Goal: Task Accomplishment & Management: Complete application form

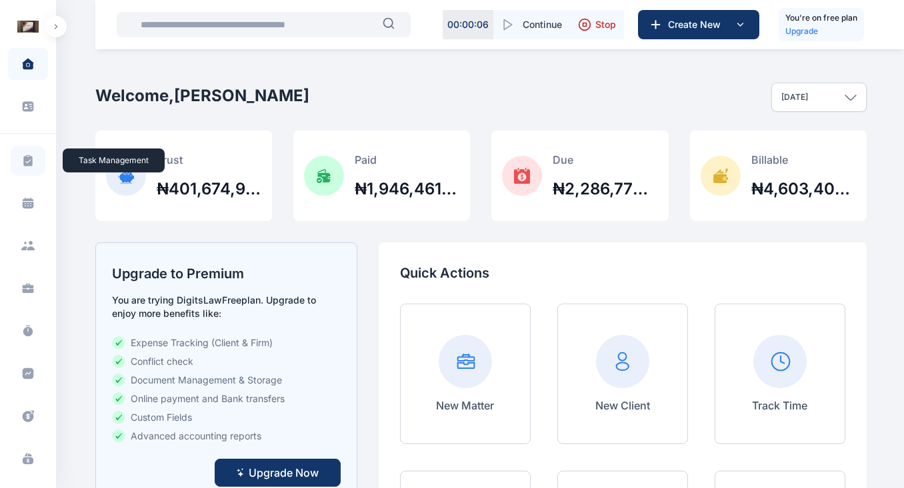
click at [30, 163] on icon at bounding box center [27, 160] width 9 height 11
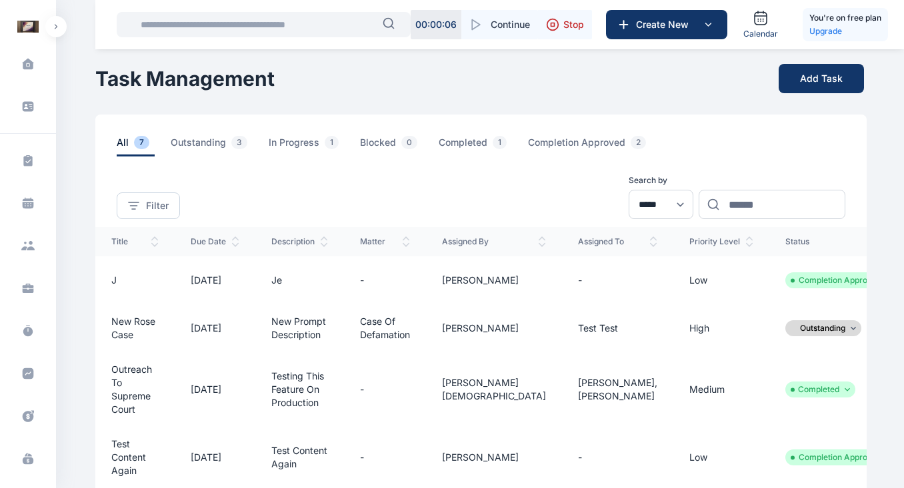
click at [886, 281] on icon at bounding box center [888, 281] width 5 height 4
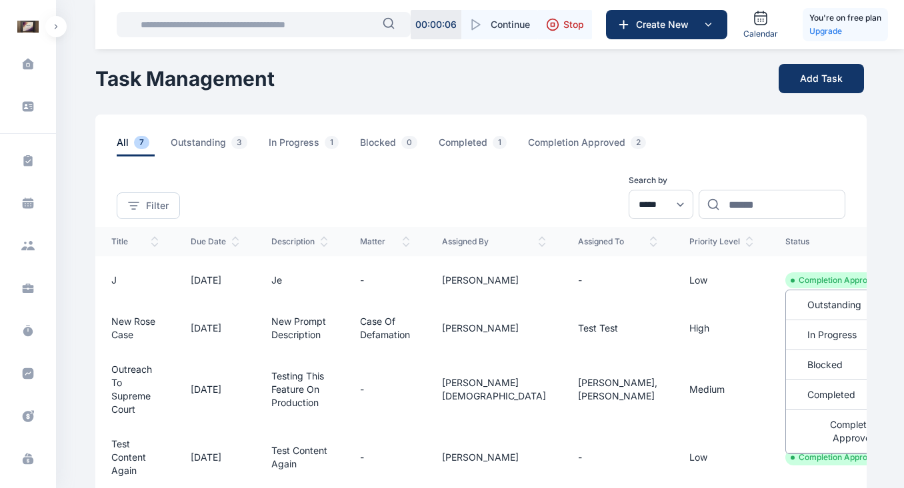
click at [524, 208] on div "**********" at bounding box center [480, 188] width 771 height 63
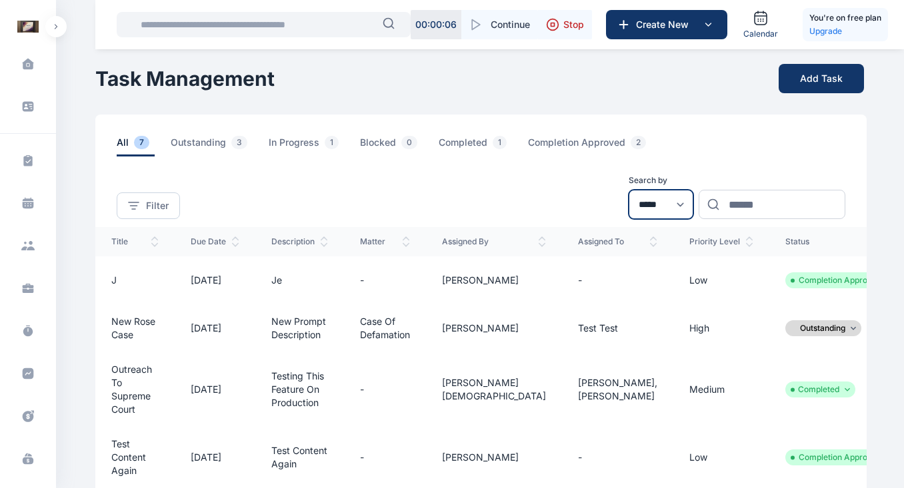
click at [642, 205] on select "**********" at bounding box center [660, 204] width 65 height 29
click at [505, 197] on div "**********" at bounding box center [480, 188] width 771 height 63
click at [831, 80] on button "Add Task" at bounding box center [820, 78] width 85 height 29
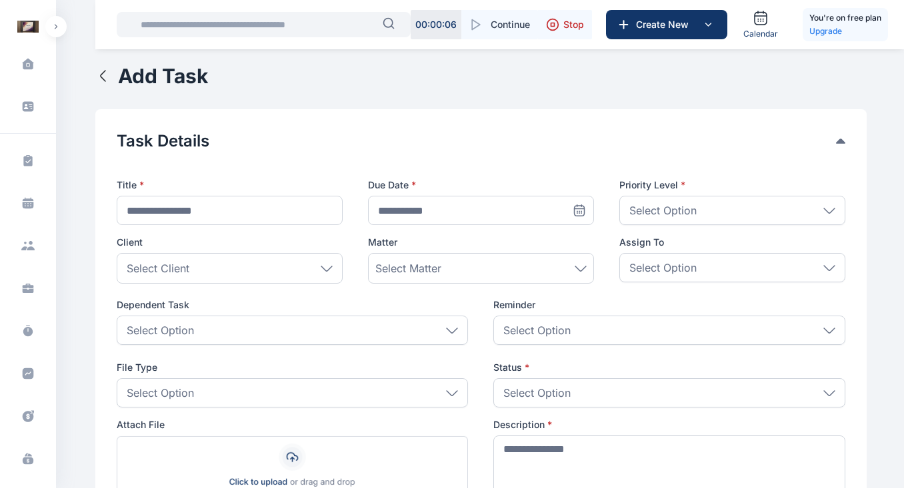
click at [314, 332] on div "Select Option" at bounding box center [293, 330] width 352 height 29
click at [483, 140] on button "Task Details" at bounding box center [476, 141] width 719 height 21
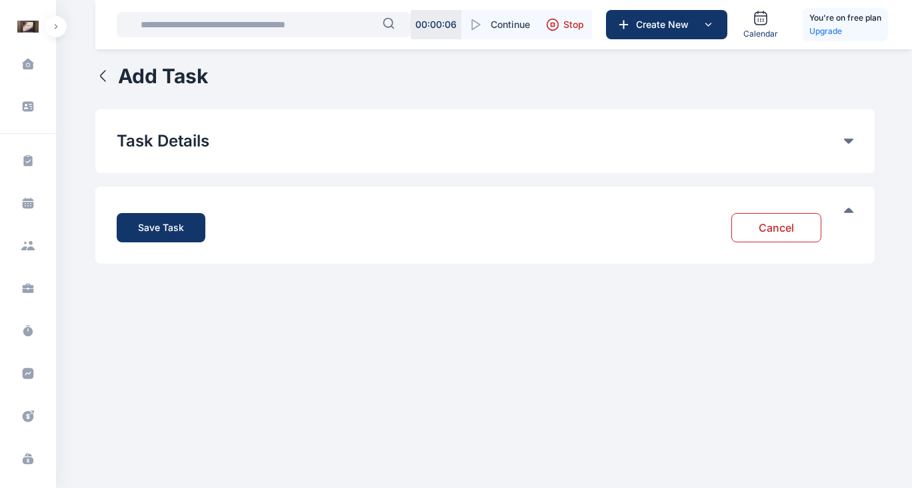
click at [101, 77] on icon "button" at bounding box center [103, 76] width 16 height 16
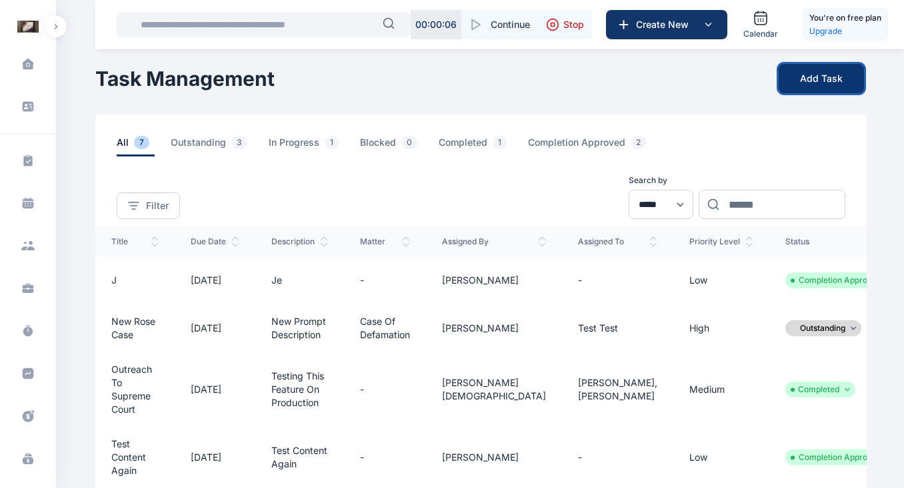
click at [828, 79] on button "Add Task" at bounding box center [820, 78] width 85 height 29
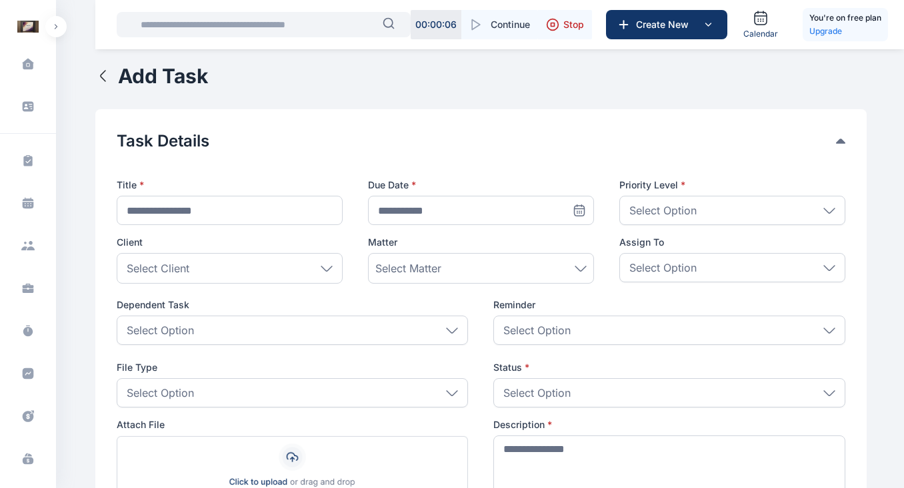
click at [100, 77] on icon "button" at bounding box center [103, 76] width 16 height 16
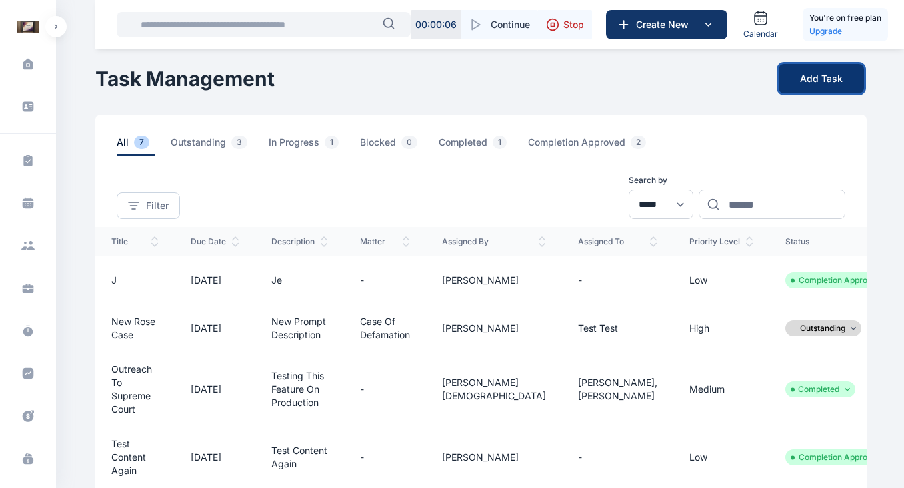
click at [829, 83] on button "Add Task" at bounding box center [820, 78] width 85 height 29
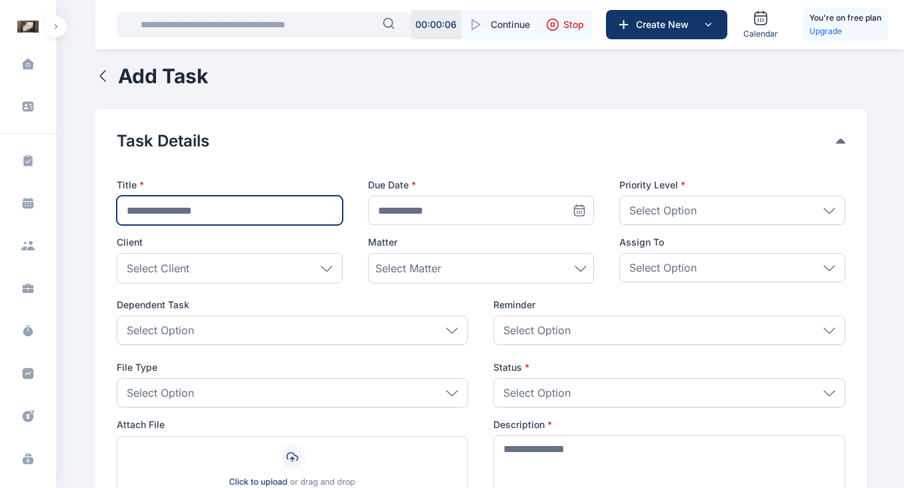
click at [208, 223] on input "text" at bounding box center [230, 210] width 226 height 29
type input "**********"
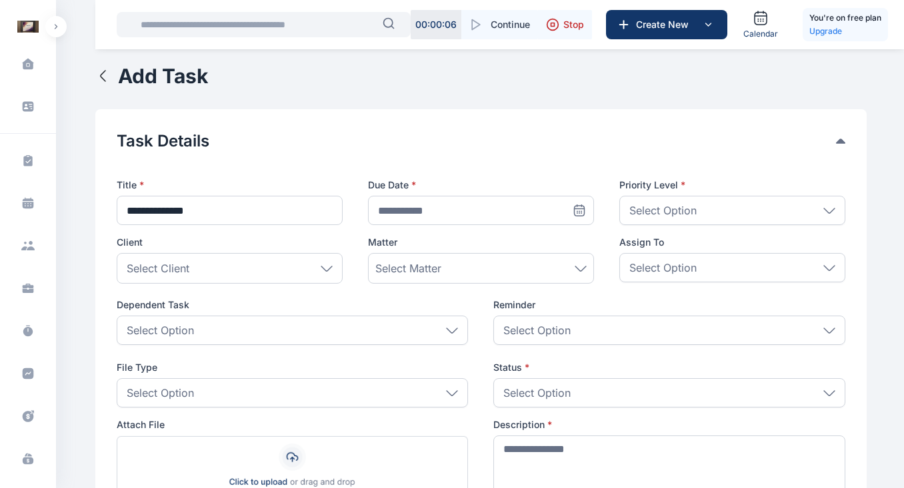
click at [577, 211] on icon at bounding box center [578, 210] width 13 height 13
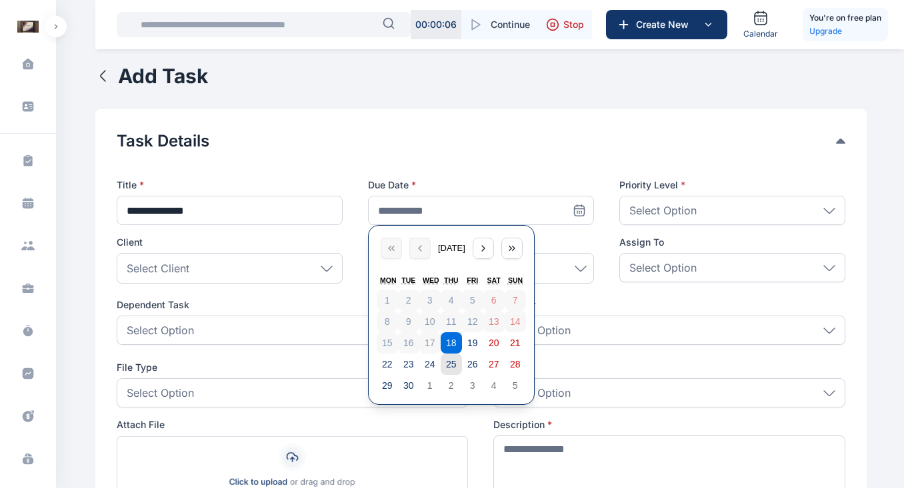
click at [450, 364] on abbr "25" at bounding box center [451, 364] width 11 height 11
type input "**********"
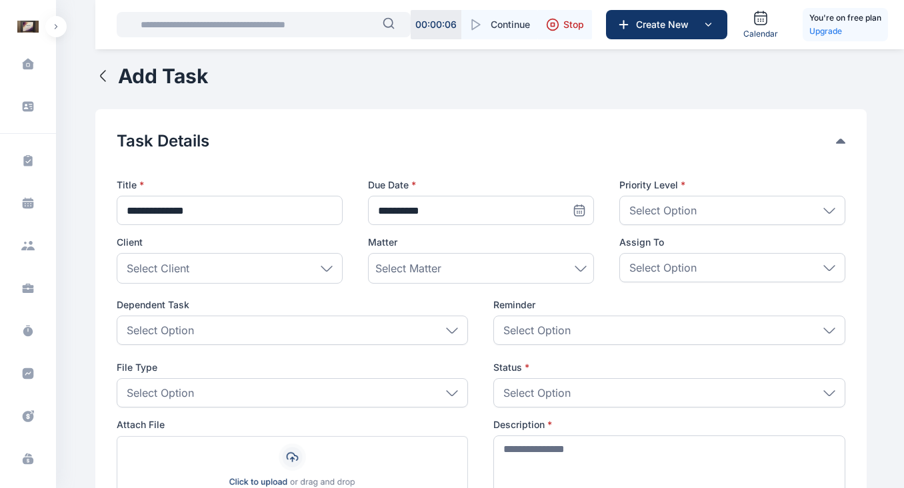
click at [688, 210] on p "Select Option" at bounding box center [662, 211] width 67 height 16
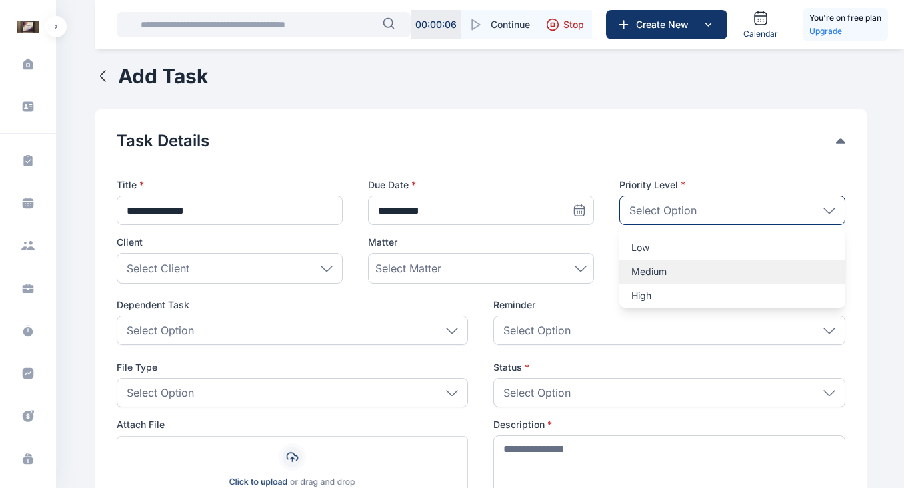
click at [664, 270] on p "Medium" at bounding box center [732, 271] width 202 height 13
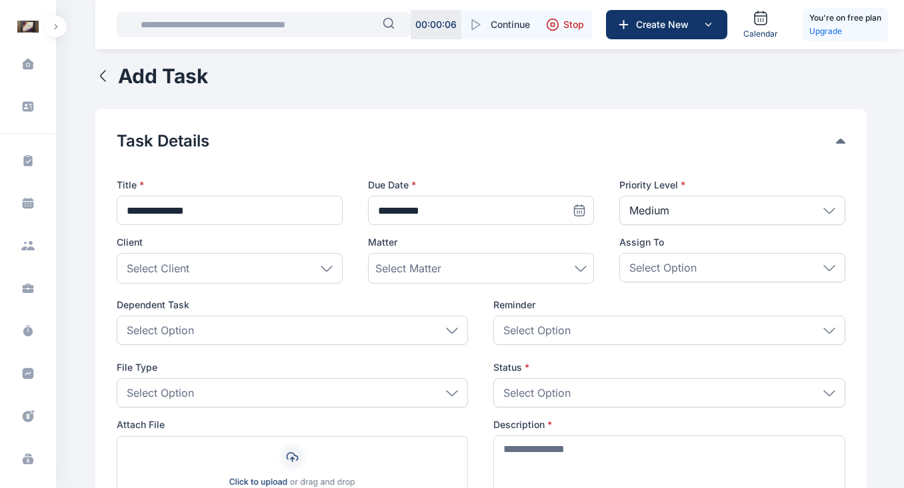
click at [330, 269] on icon at bounding box center [326, 269] width 12 height 6
click at [349, 251] on div "Client Select Client Individual Ogundipe Folawe Grundy Solomon Oshin Mide Ogoch…" at bounding box center [481, 262] width 728 height 52
click at [356, 299] on label "Dependent Task" at bounding box center [293, 305] width 352 height 13
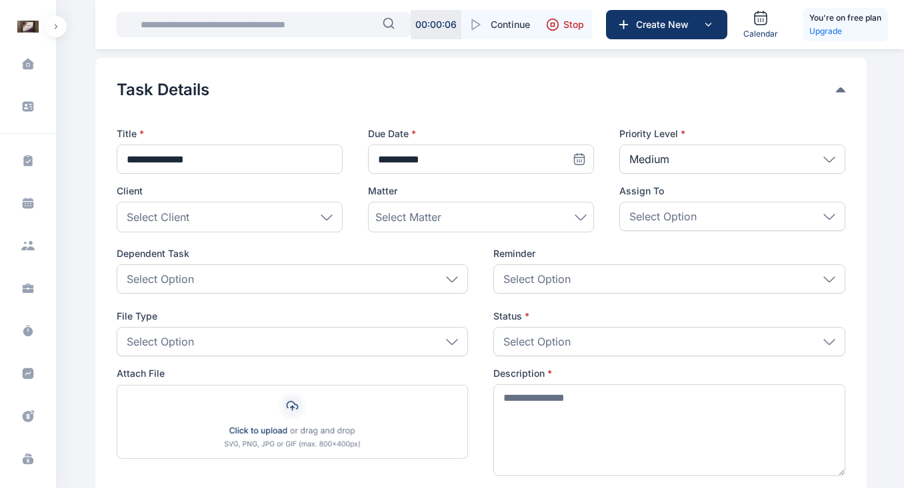
scroll to position [53, 0]
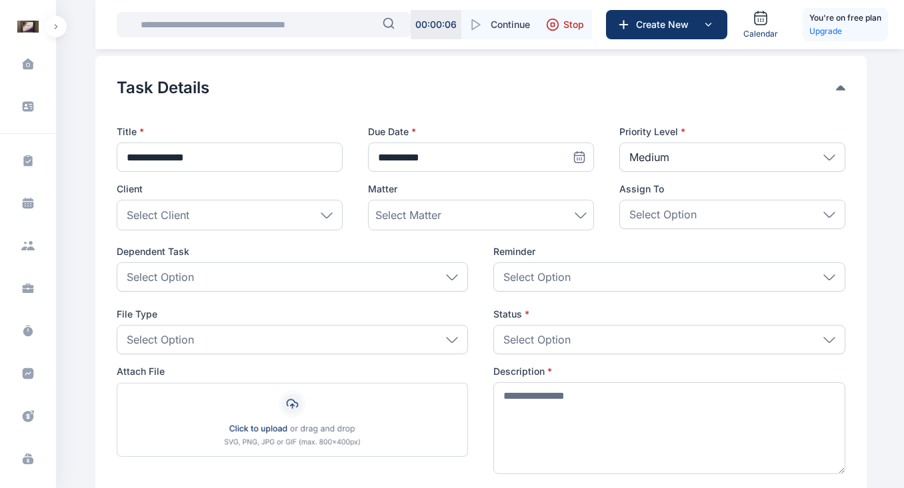
click at [450, 275] on icon at bounding box center [452, 278] width 12 height 6
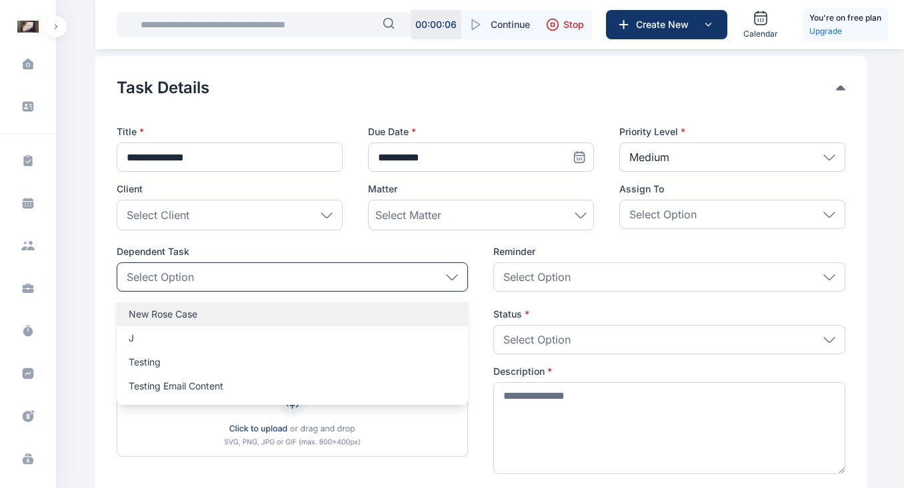
click at [180, 315] on p "New Rose Case" at bounding box center [293, 314] width 328 height 13
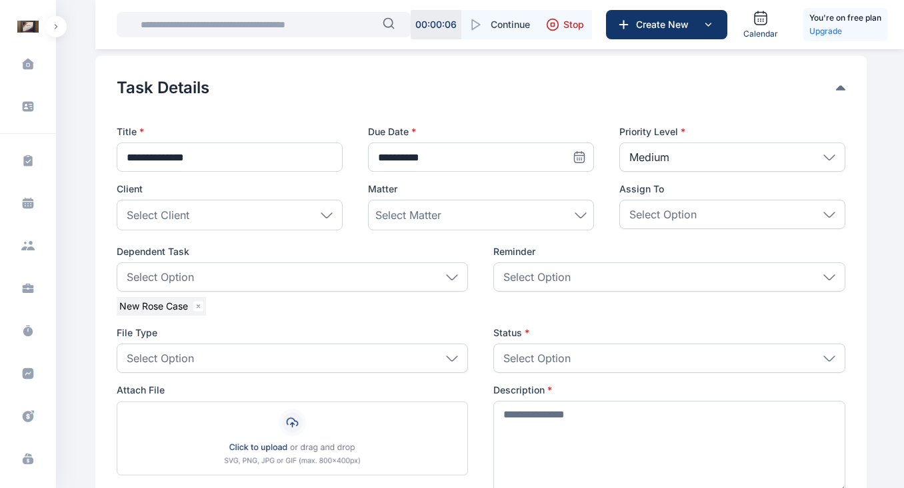
click at [552, 275] on p "Select Option" at bounding box center [536, 277] width 67 height 16
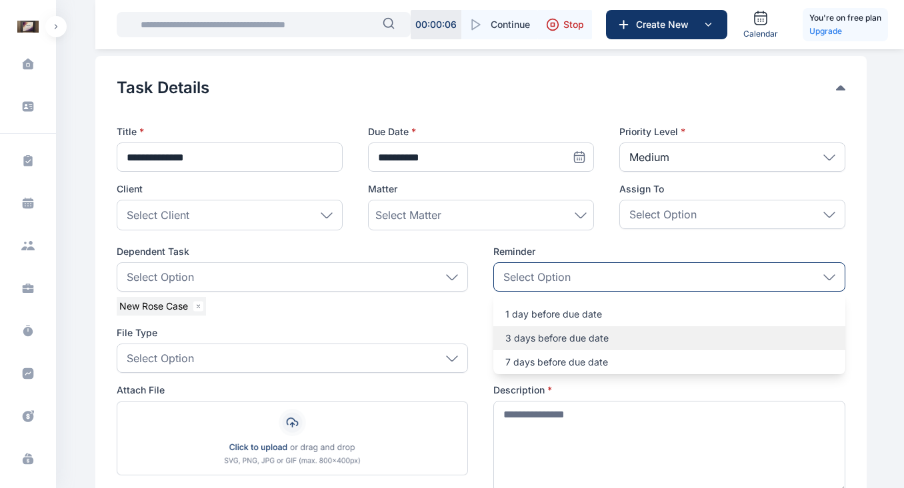
click at [536, 345] on div "3 days before due date" at bounding box center [669, 338] width 352 height 24
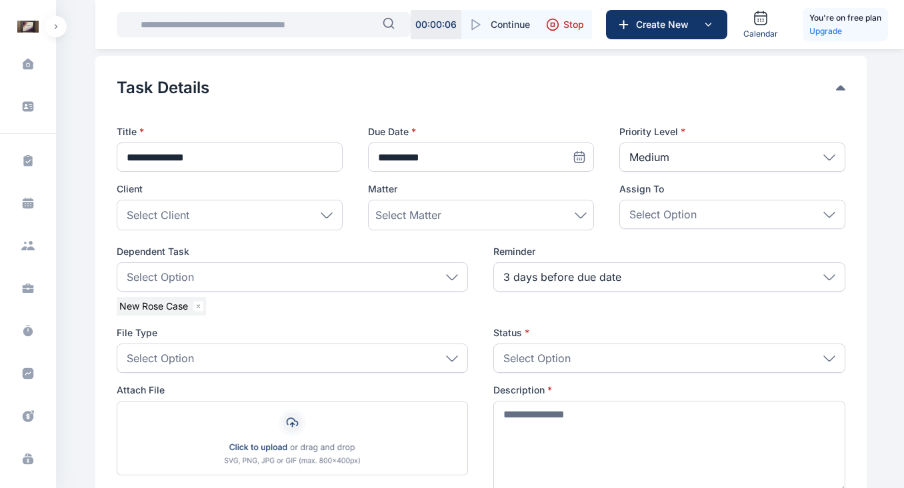
click at [306, 319] on span "**********" at bounding box center [481, 298] width 728 height 398
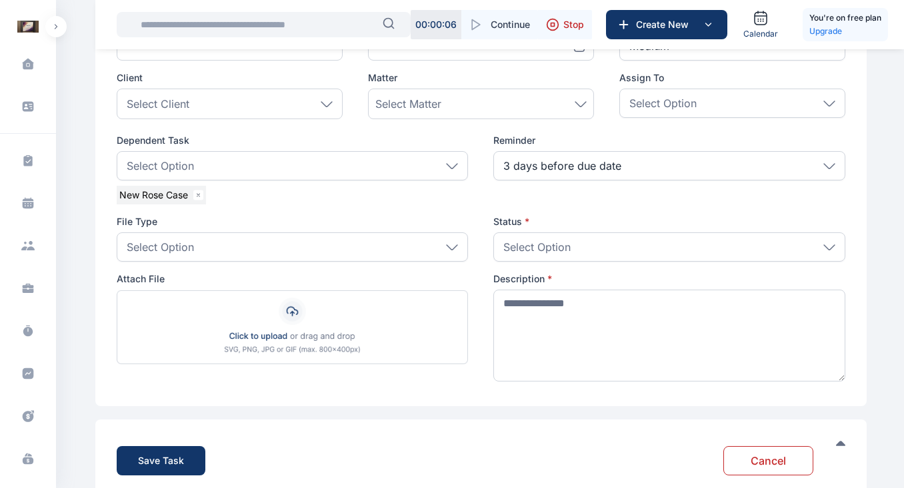
scroll to position [177, 0]
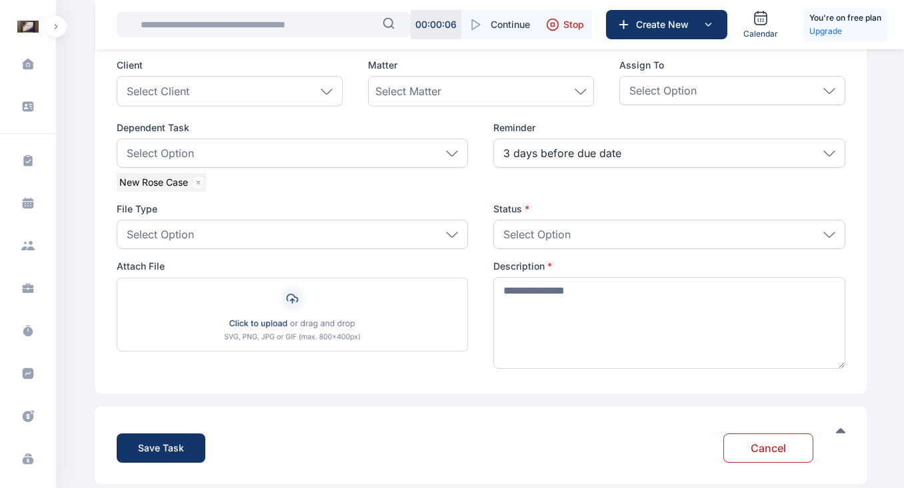
click at [279, 241] on div "Select Option" at bounding box center [293, 234] width 352 height 29
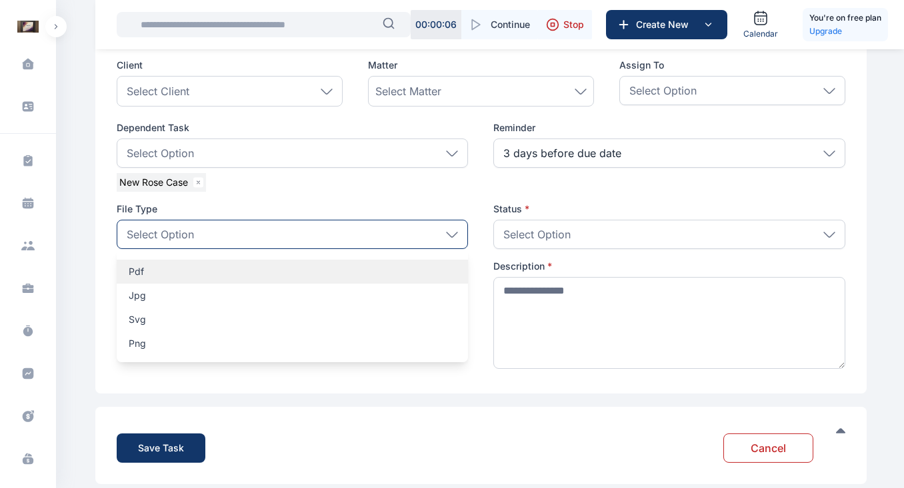
click at [133, 271] on p "pdf" at bounding box center [293, 271] width 328 height 13
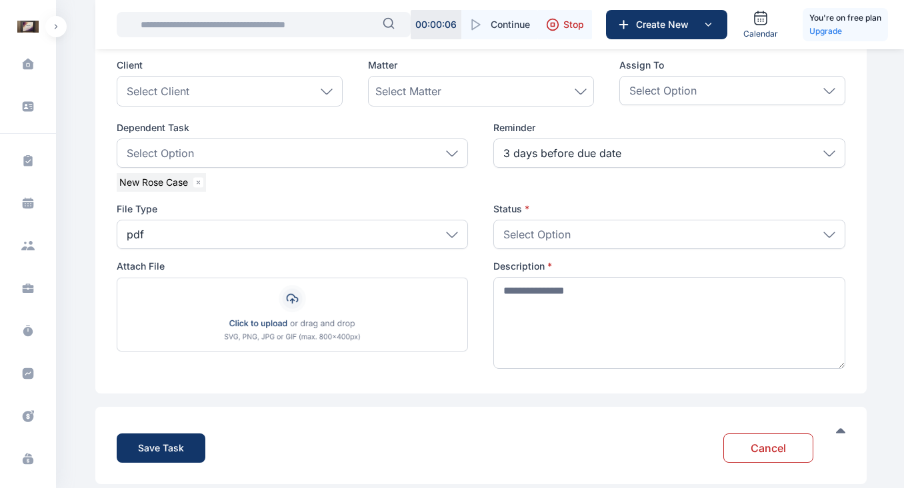
click at [571, 240] on div "Select Option" at bounding box center [669, 234] width 352 height 29
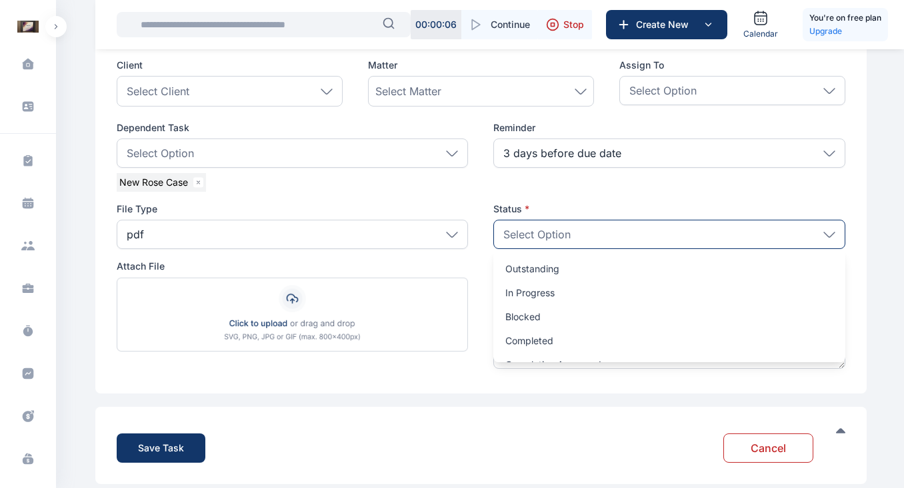
scroll to position [3, 0]
click at [540, 295] on p "In Progress" at bounding box center [669, 292] width 328 height 13
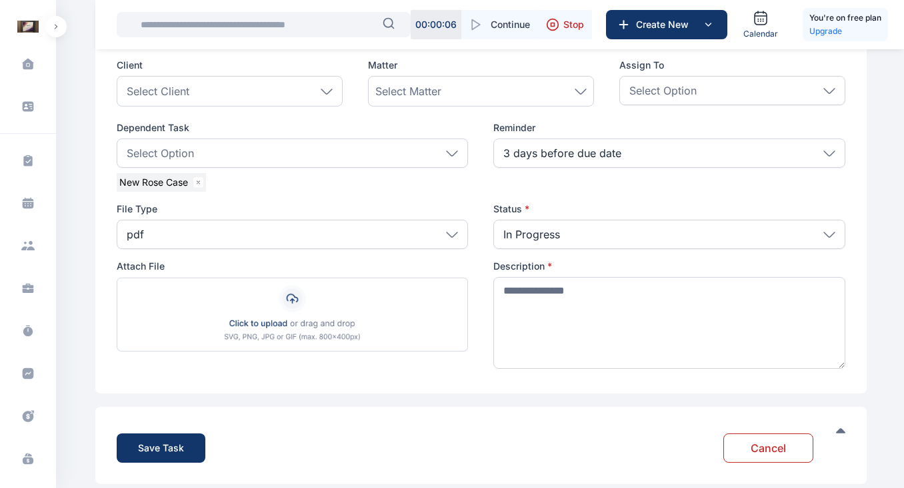
click at [654, 239] on div "In Progress" at bounding box center [669, 234] width 352 height 29
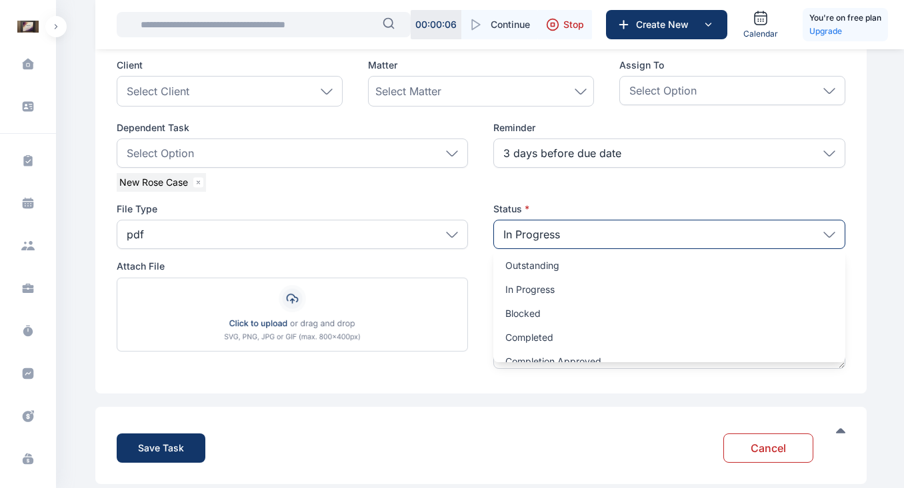
scroll to position [17, 0]
click at [475, 280] on div "Attach File Description *" at bounding box center [481, 316] width 728 height 113
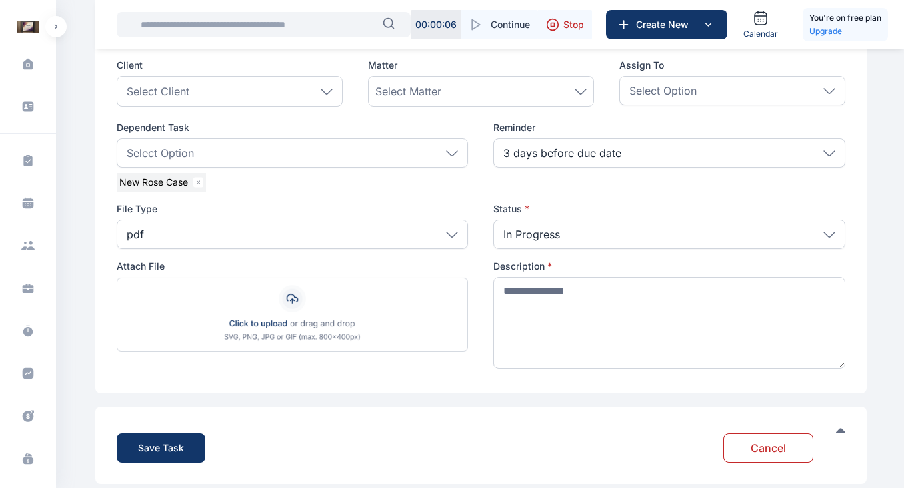
click at [273, 323] on img at bounding box center [293, 314] width 352 height 75
click at [117, 278] on input "file" at bounding box center [117, 277] width 1 height 1
click at [485, 320] on div "Attach File Inception Report Final.pdf 130.83 KB Description *" at bounding box center [481, 316] width 728 height 113
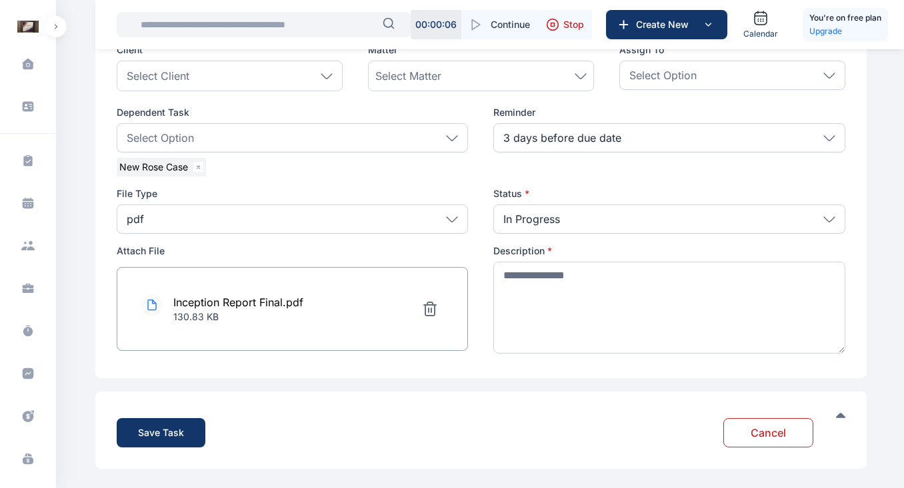
scroll to position [195, 0]
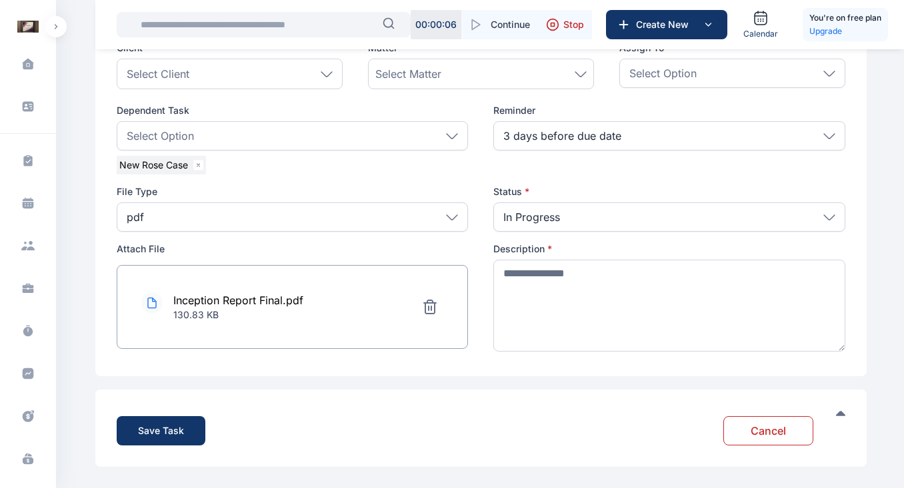
click at [482, 162] on div "Dependent Task Select Option New Rose Case J Testing Testing email content Test…" at bounding box center [481, 139] width 728 height 71
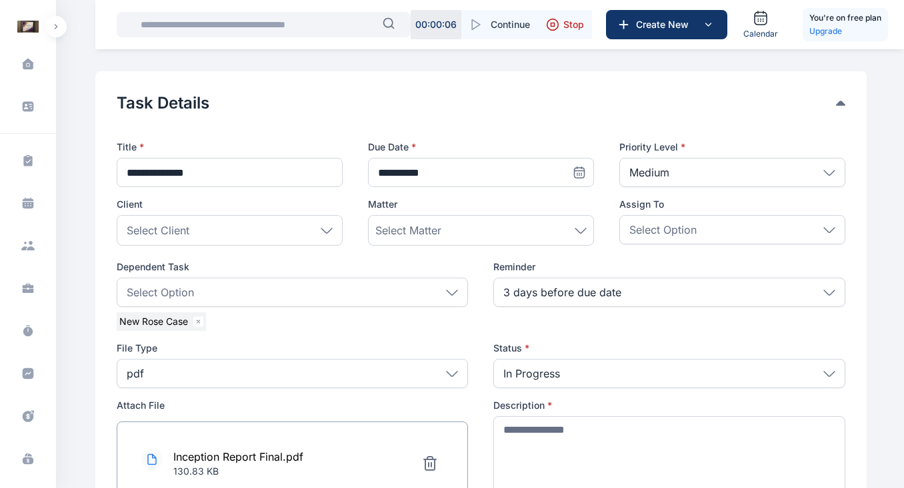
scroll to position [61, 0]
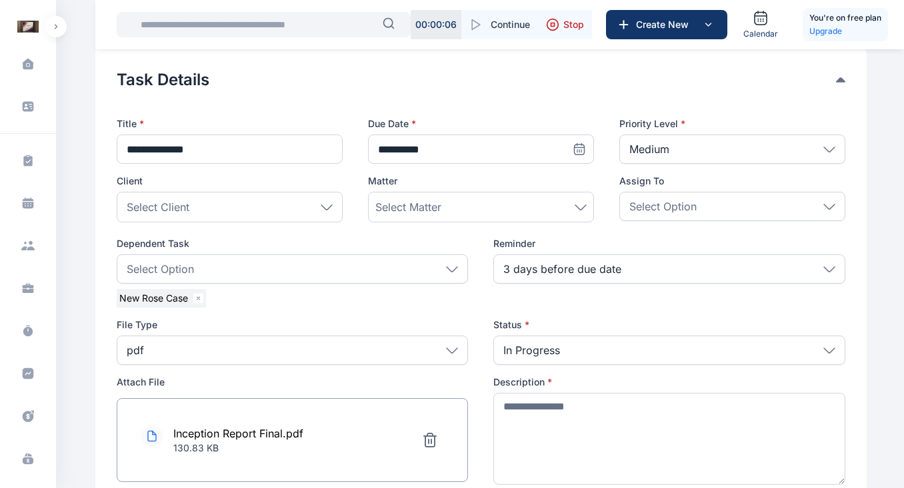
click at [708, 204] on div "Select Option" at bounding box center [732, 206] width 226 height 29
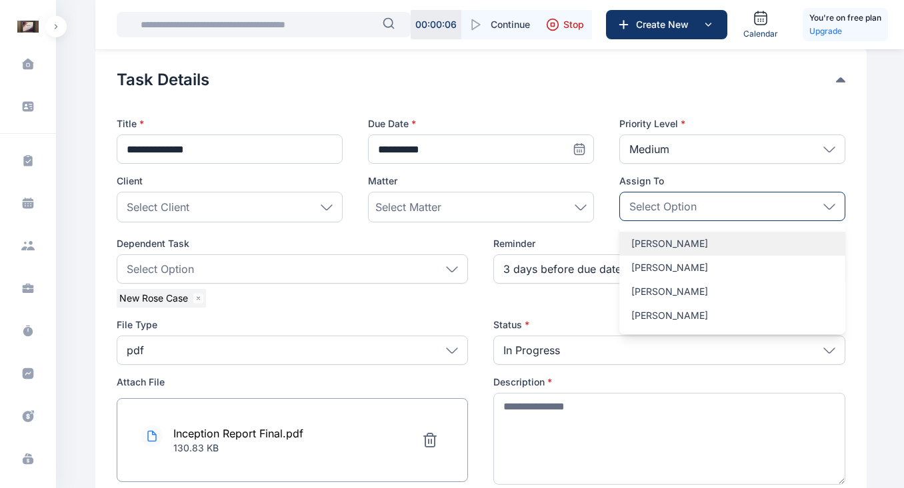
click at [664, 249] on p "Aguda Rose" at bounding box center [732, 243] width 202 height 13
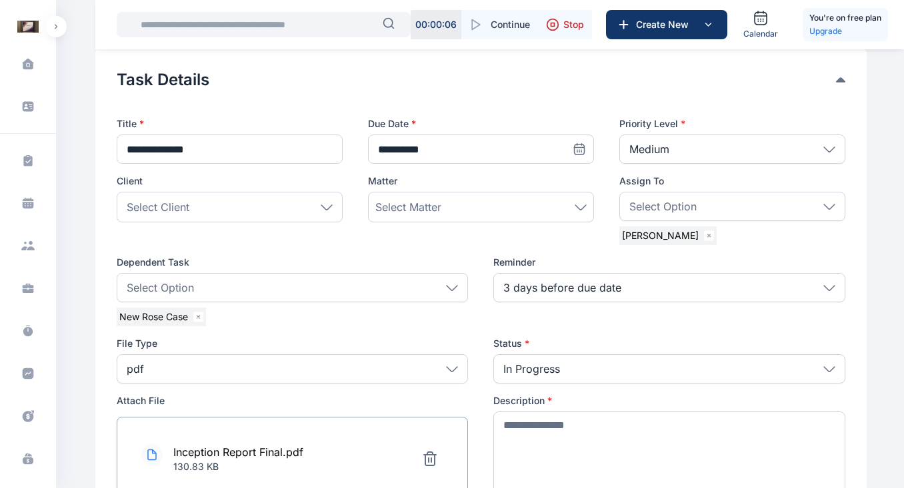
click at [452, 251] on span "**********" at bounding box center [481, 299] width 728 height 416
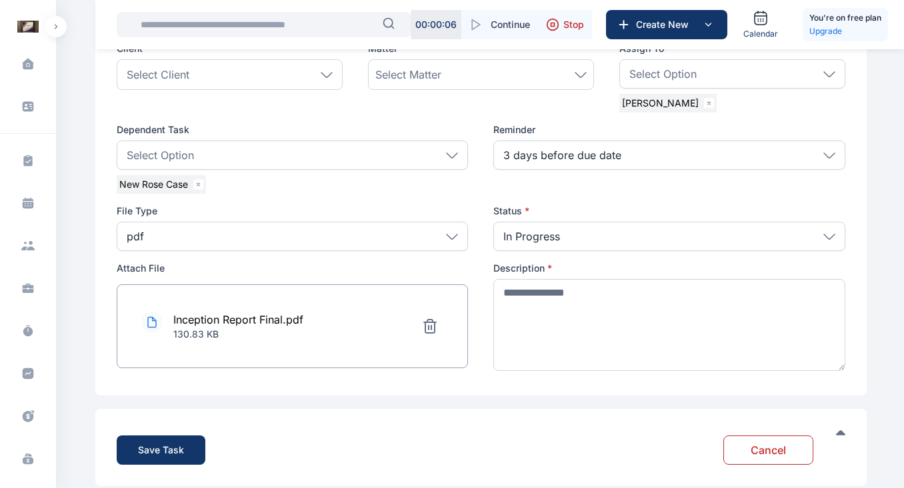
scroll to position [213, 0]
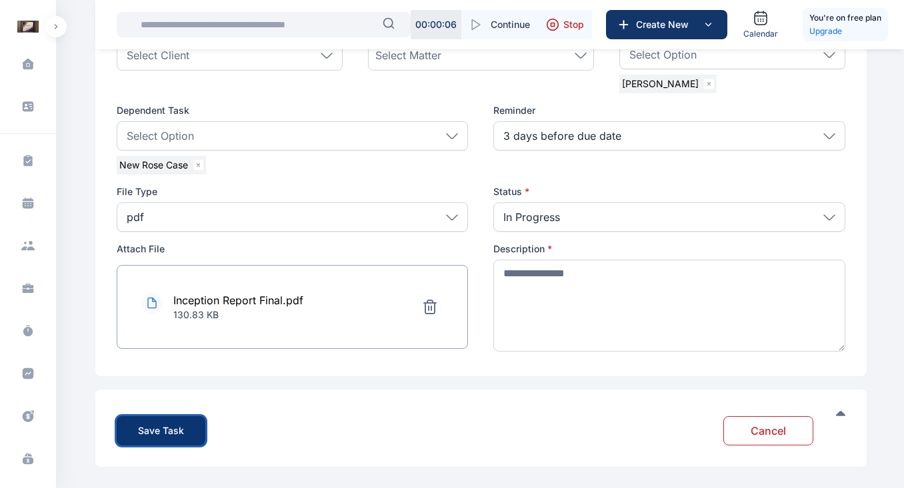
click at [152, 430] on div "Save Task" at bounding box center [161, 430] width 46 height 13
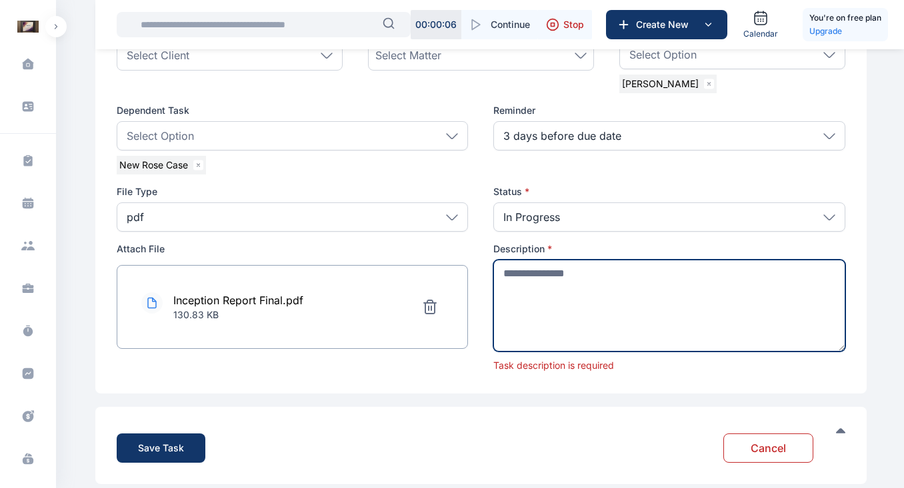
click at [529, 276] on textarea at bounding box center [669, 306] width 352 height 92
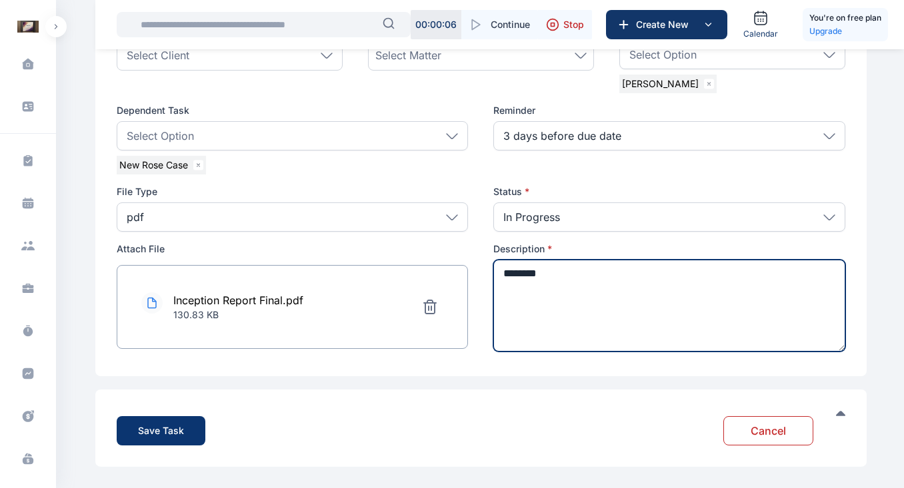
type textarea "********"
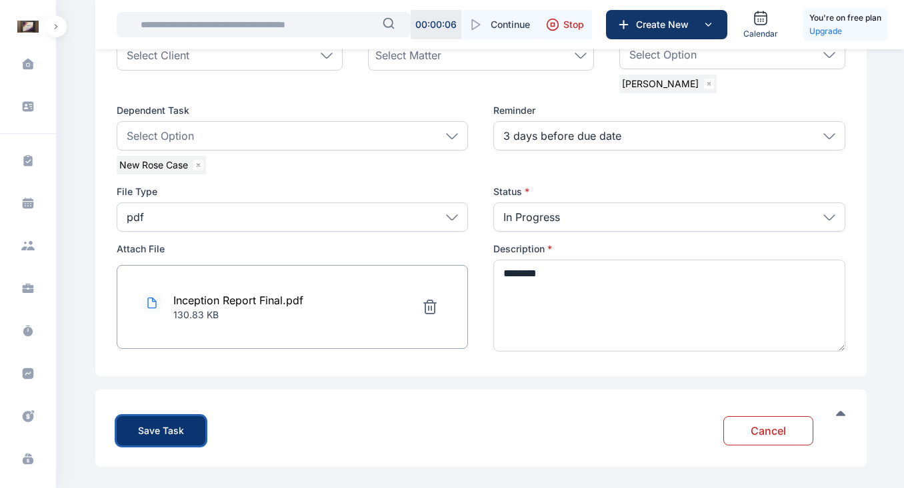
click at [151, 430] on div "Save Task" at bounding box center [161, 430] width 46 height 13
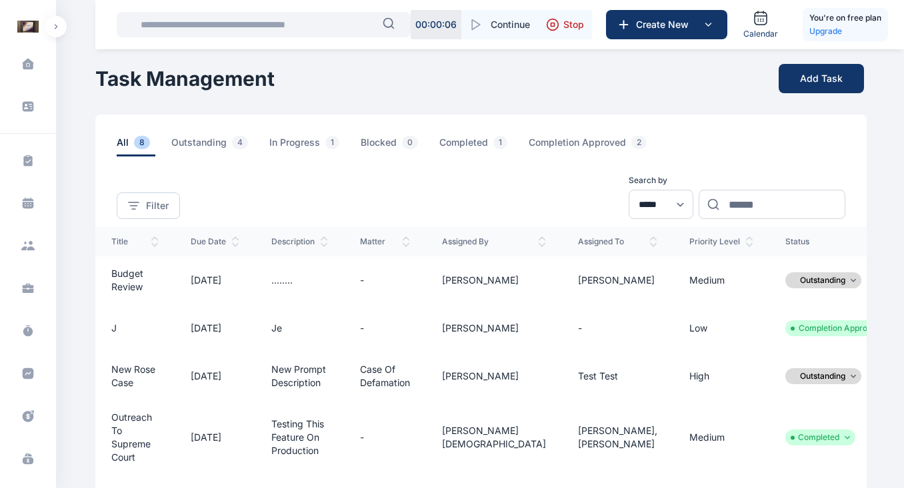
click at [799, 280] on ul "Outstanding" at bounding box center [823, 281] width 76 height 16
click at [498, 201] on div "**********" at bounding box center [480, 188] width 771 height 63
click at [28, 201] on icon at bounding box center [28, 198] width 11 height 3
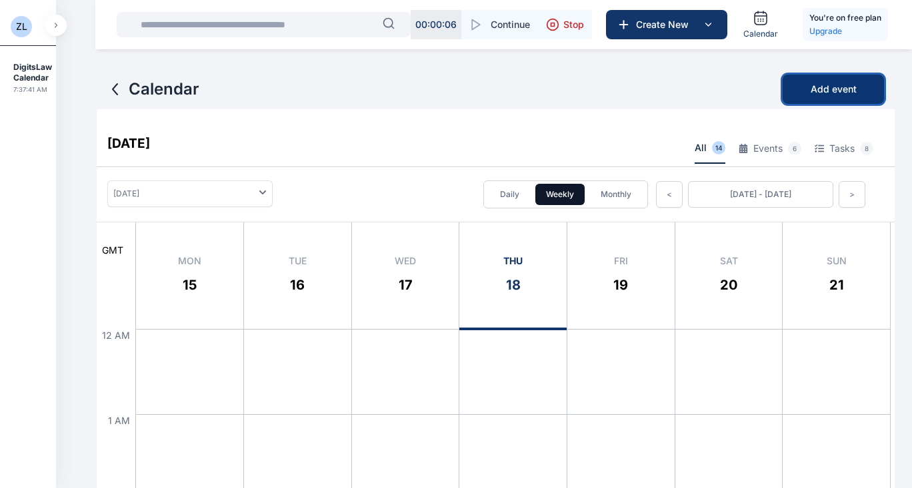
click at [837, 91] on span "Add event" at bounding box center [833, 89] width 46 height 13
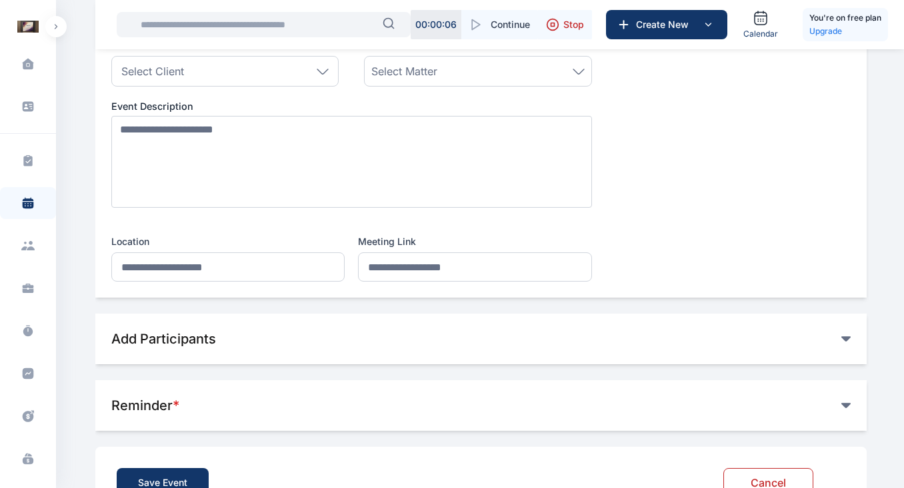
scroll to position [309, 0]
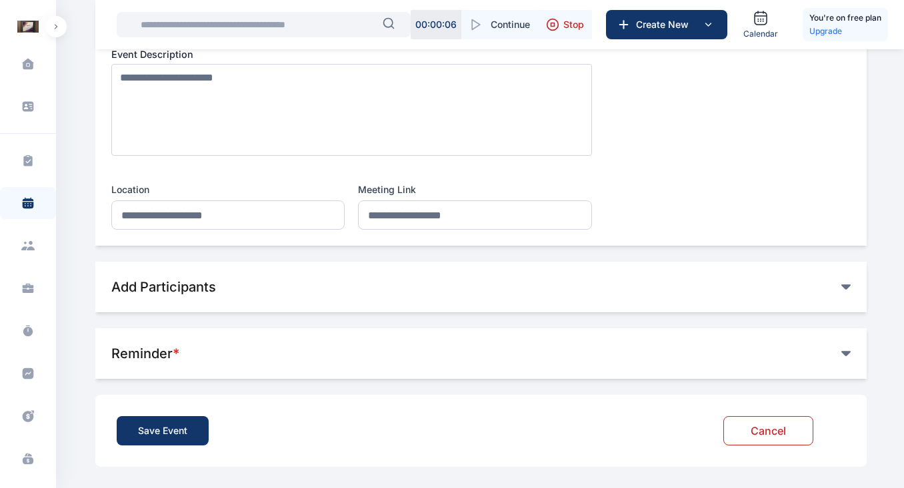
click at [846, 287] on icon at bounding box center [845, 287] width 9 height 5
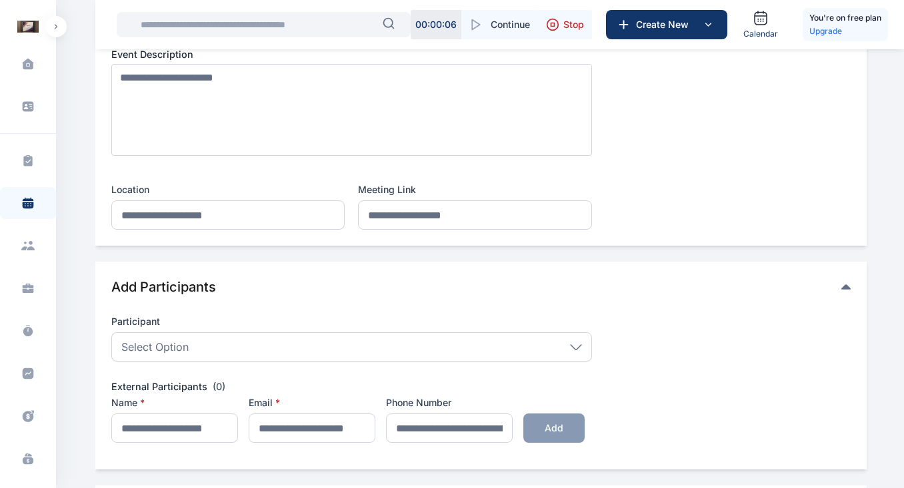
click at [574, 345] on icon at bounding box center [576, 347] width 12 height 6
click at [641, 224] on span "**********" at bounding box center [480, 35] width 739 height 390
click at [577, 348] on icon at bounding box center [575, 346] width 11 height 5
click at [676, 221] on span "**********" at bounding box center [480, 35] width 739 height 390
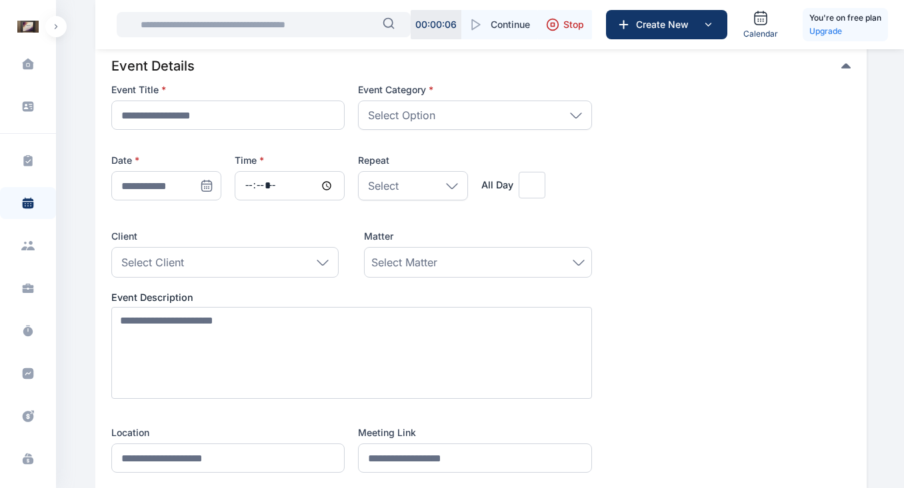
scroll to position [0, 0]
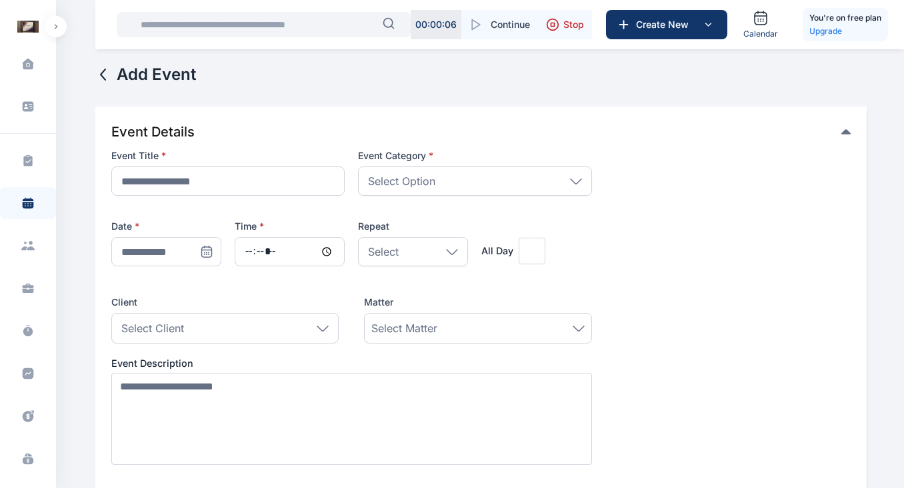
click at [103, 74] on icon at bounding box center [103, 75] width 16 height 16
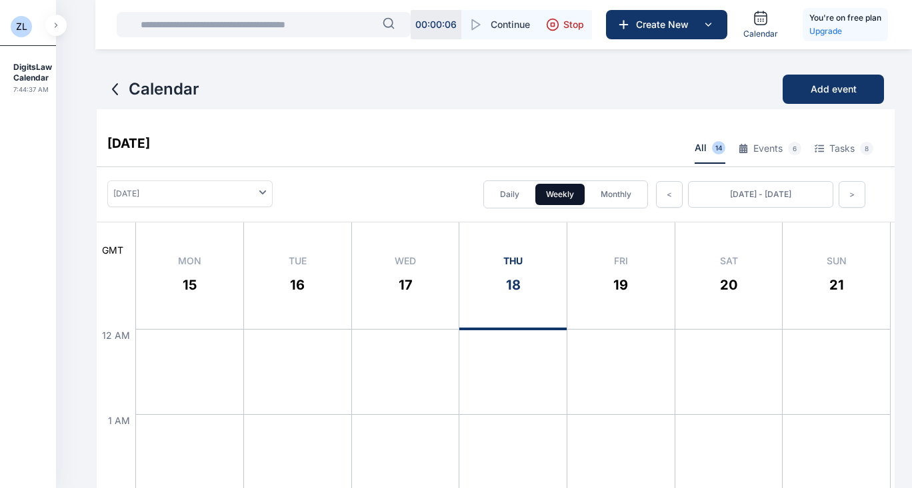
click at [56, 25] on icon "button" at bounding box center [56, 25] width 2 height 4
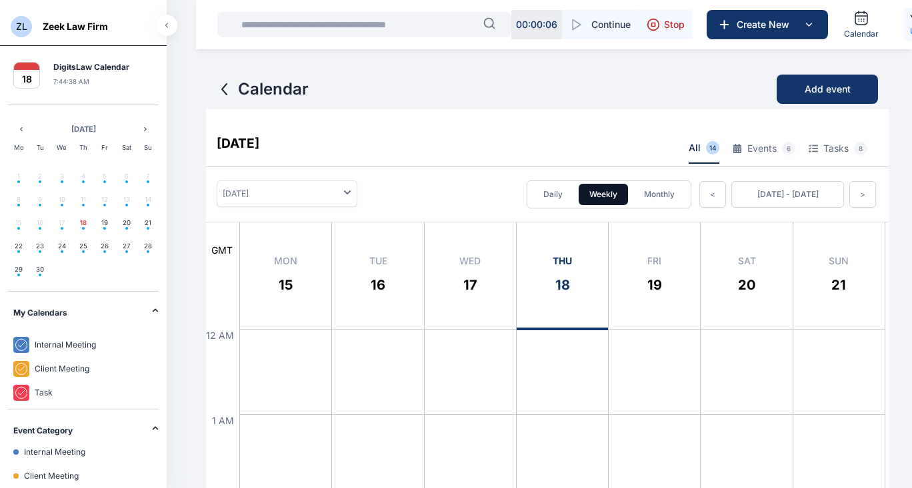
click at [26, 25] on span "ZL" at bounding box center [21, 26] width 21 height 21
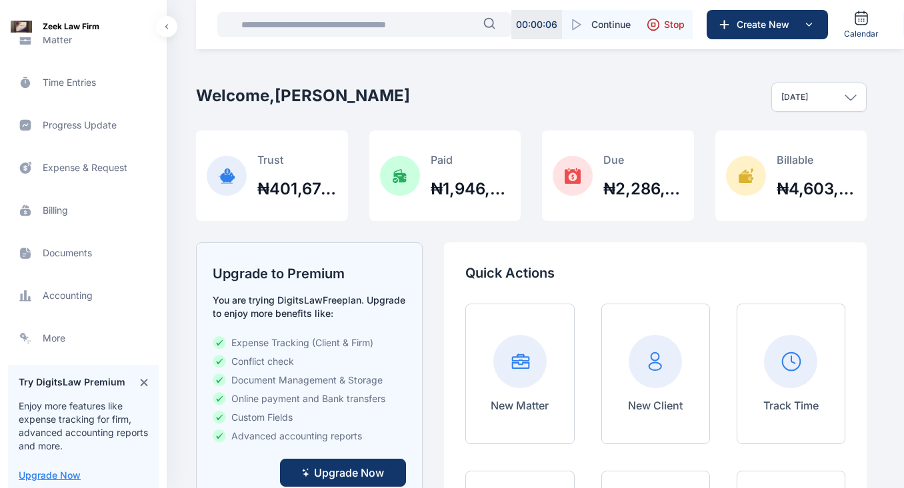
scroll to position [250, 0]
click at [140, 381] on icon at bounding box center [144, 381] width 8 height 9
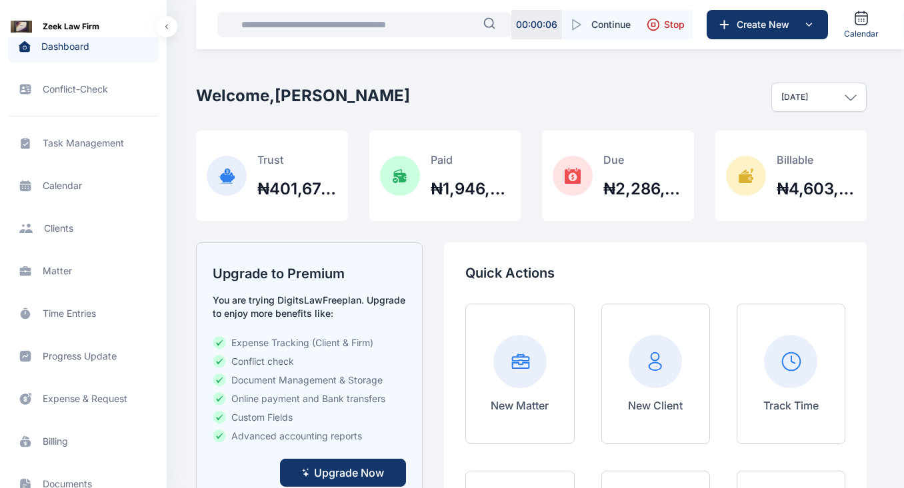
scroll to position [237, 0]
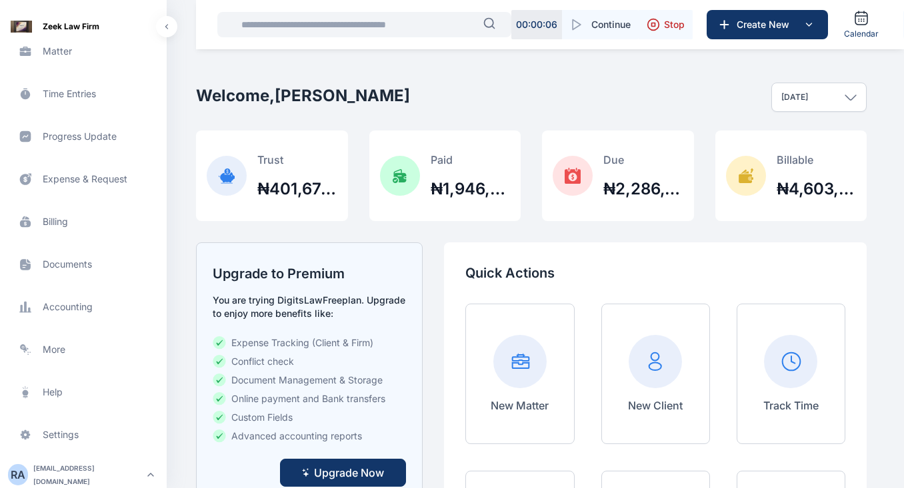
click at [145, 472] on rect "button" at bounding box center [151, 475] width 16 height 16
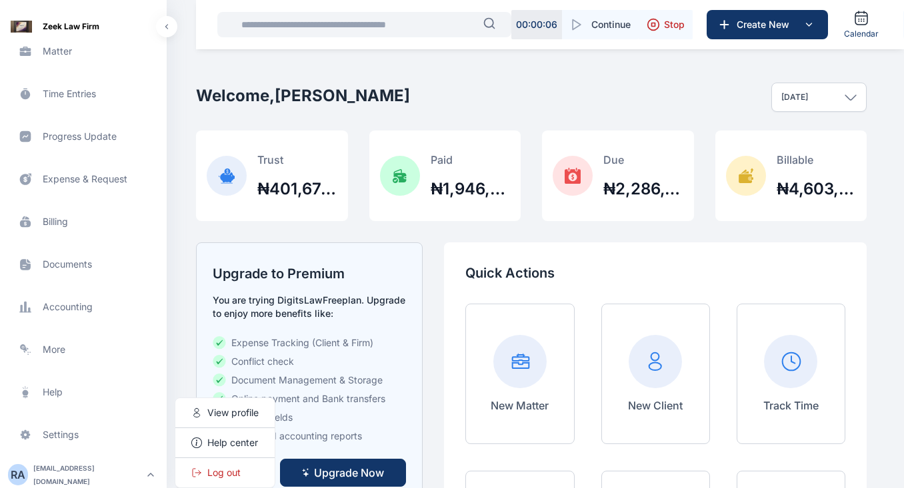
click at [162, 160] on div "Task Management task management task management Calendar calendar calendar Clie…" at bounding box center [83, 131] width 167 height 470
